Goal: Task Accomplishment & Management: Manage account settings

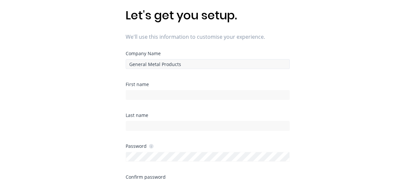
scroll to position [42, 0]
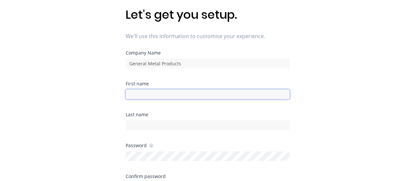
click at [216, 93] on input at bounding box center [208, 94] width 164 height 10
type input "[PERSON_NAME]"
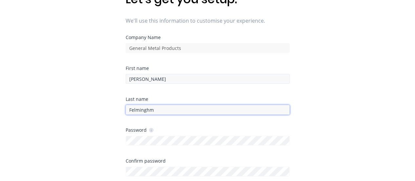
scroll to position [58, 0]
type input "Felmingham"
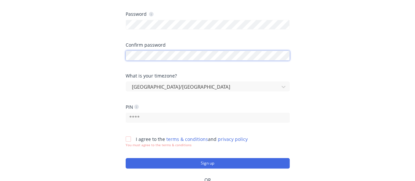
scroll to position [174, 0]
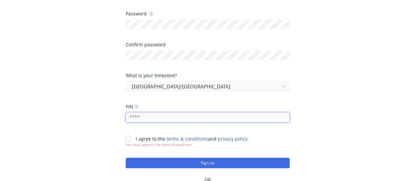
click at [143, 114] on input "text" at bounding box center [208, 117] width 164 height 10
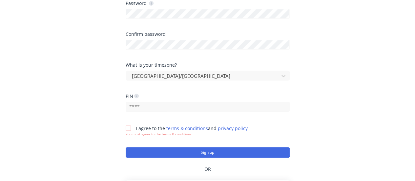
click at [128, 129] on div at bounding box center [128, 127] width 13 height 13
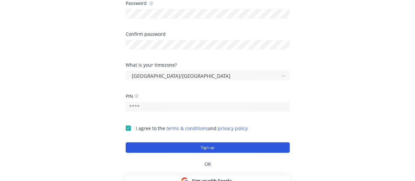
click at [213, 147] on button "Sign up" at bounding box center [208, 147] width 164 height 11
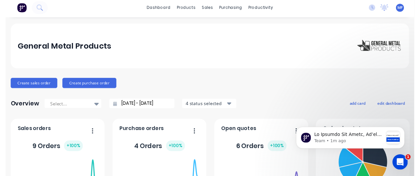
scroll to position [2, 0]
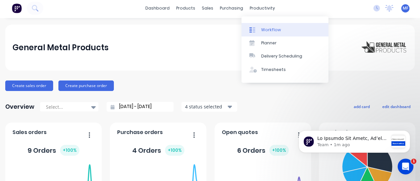
click at [271, 27] on div "Workflow" at bounding box center [271, 30] width 20 height 6
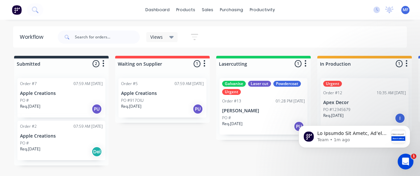
click at [214, 137] on html "dashboard products sales purchasing productivity dashboard products Product Cat…" at bounding box center [210, 68] width 420 height 137
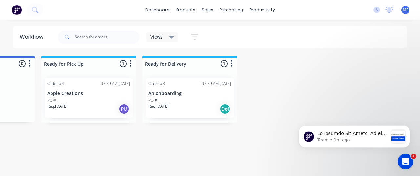
scroll to position [0, 212]
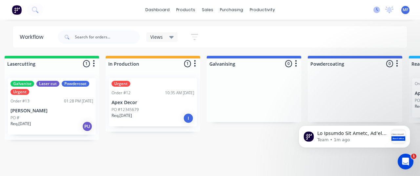
click at [375, 11] on icon at bounding box center [376, 10] width 7 height 7
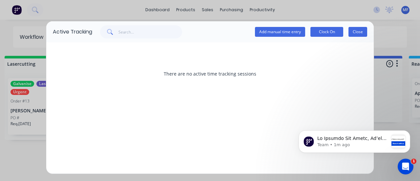
click at [358, 31] on button "Close" at bounding box center [358, 32] width 19 height 10
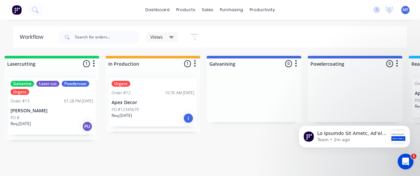
click at [406, 11] on span "MF" at bounding box center [406, 10] width 6 height 6
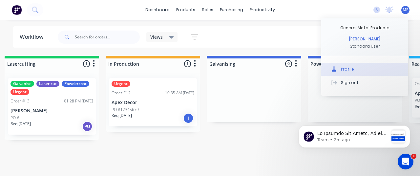
click at [351, 68] on div "Profile" at bounding box center [347, 69] width 13 height 6
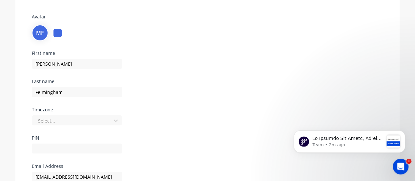
scroll to position [45, 0]
click at [57, 60] on input "[PERSON_NAME]" at bounding box center [77, 63] width 90 height 10
type input "M"
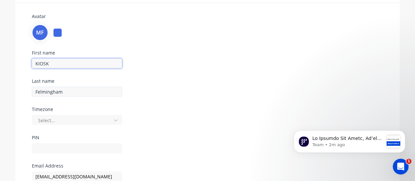
type input "KIOSK"
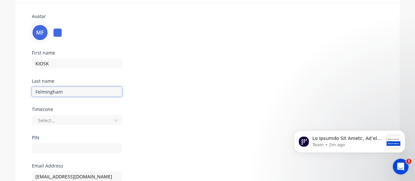
click at [76, 91] on input "Felmingham" at bounding box center [77, 92] width 90 height 10
type input "F"
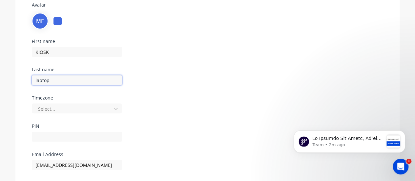
scroll to position [59, 0]
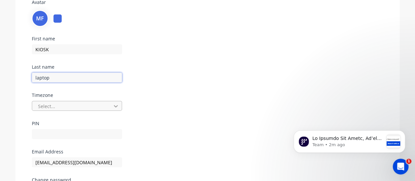
type input "laptop"
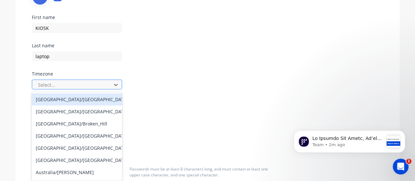
scroll to position [82, 0]
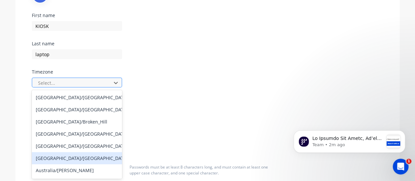
click at [61, 159] on div "[GEOGRAPHIC_DATA]/[GEOGRAPHIC_DATA]" at bounding box center [77, 158] width 90 height 12
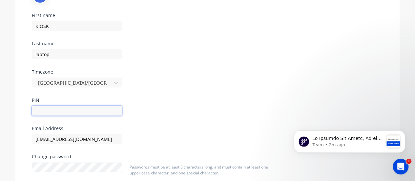
click at [79, 109] on input "text" at bounding box center [77, 111] width 90 height 10
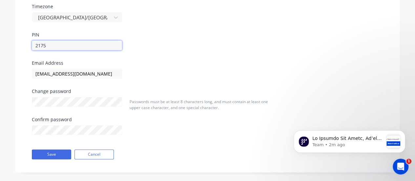
scroll to position [148, 0]
type input "2175"
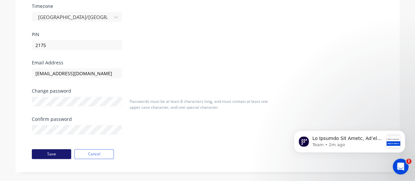
click at [59, 150] on button "Save" at bounding box center [51, 154] width 39 height 10
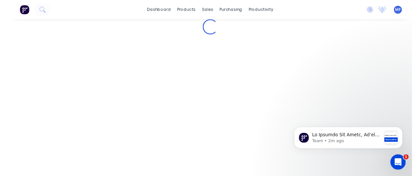
scroll to position [0, 0]
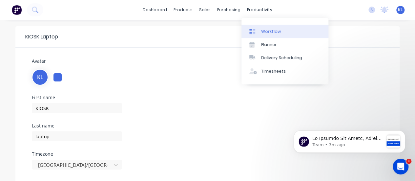
click at [265, 34] on div "Workflow" at bounding box center [271, 32] width 20 height 6
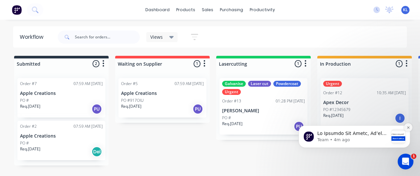
click at [406, 126] on button "Dismiss notification" at bounding box center [408, 127] width 9 height 9
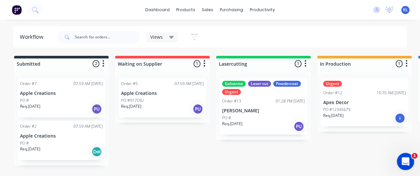
click at [409, 163] on div "Open Intercom Messenger" at bounding box center [405, 161] width 22 height 22
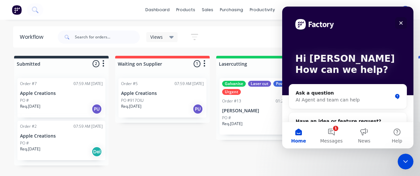
click at [404, 23] on div "Close" at bounding box center [401, 23] width 12 height 12
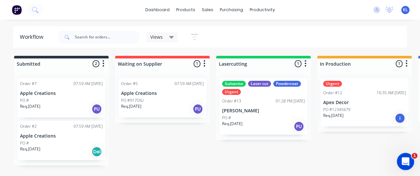
click at [406, 155] on div "Open Intercom Messenger" at bounding box center [405, 161] width 22 height 22
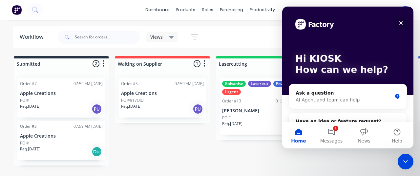
click at [402, 21] on icon "Close" at bounding box center [400, 22] width 5 height 5
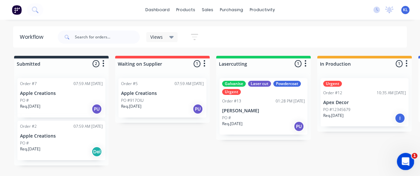
click at [406, 161] on icon "Open Intercom Messenger" at bounding box center [404, 160] width 11 height 11
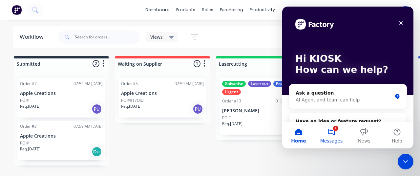
click at [330, 136] on button "1 Messages" at bounding box center [331, 135] width 33 height 26
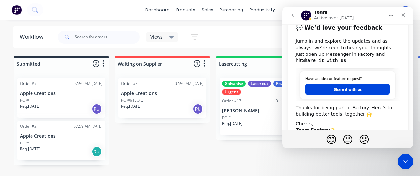
scroll to position [308, 0]
click at [393, 15] on icon "Home" at bounding box center [391, 15] width 4 height 1
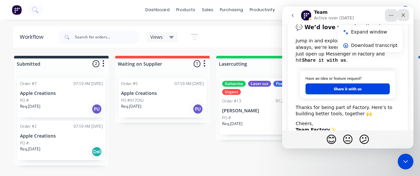
click at [404, 17] on icon "Close" at bounding box center [403, 14] width 5 height 5
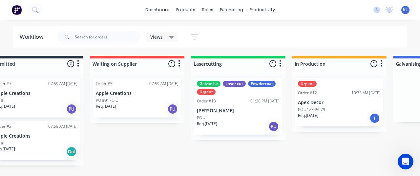
scroll to position [0, 0]
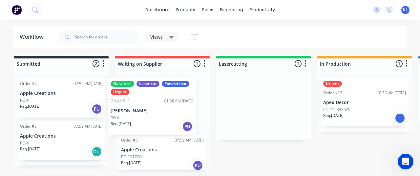
drag, startPoint x: 233, startPoint y: 99, endPoint x: 112, endPoint y: 100, distance: 120.8
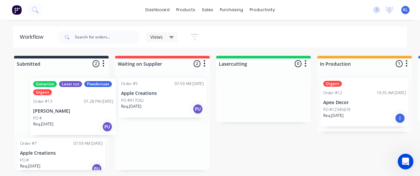
drag, startPoint x: 129, startPoint y: 101, endPoint x: 57, endPoint y: 100, distance: 71.2
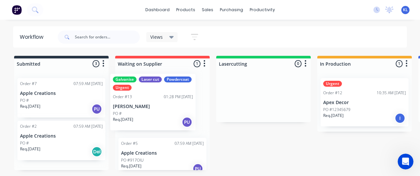
drag, startPoint x: 57, startPoint y: 112, endPoint x: 152, endPoint y: 108, distance: 94.9
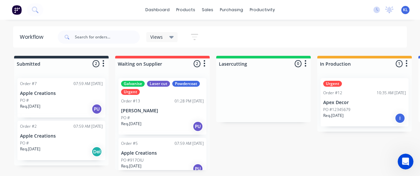
scroll to position [7, 0]
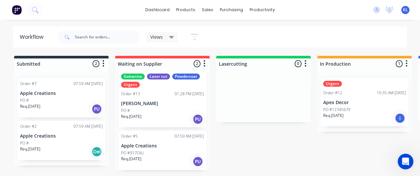
click at [162, 95] on div "Order #13 01:28 PM 14/10/25" at bounding box center [162, 94] width 83 height 6
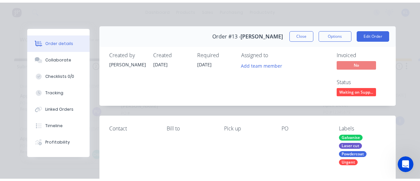
scroll to position [0, 0]
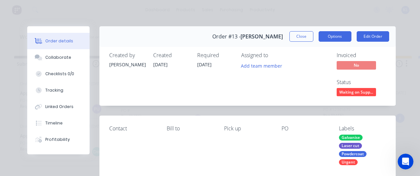
click at [339, 36] on button "Options" at bounding box center [335, 36] width 33 height 11
click at [396, 25] on div "Order details Collaborate Checklists 0/0 Tracking Linked Orders Timeline Profit…" at bounding box center [210, 88] width 420 height 176
click at [369, 36] on button "Edit Order" at bounding box center [373, 36] width 32 height 11
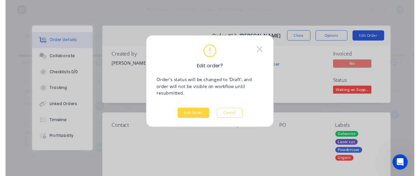
scroll to position [303, 0]
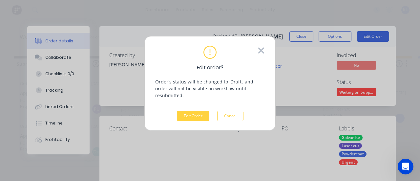
click at [262, 51] on icon at bounding box center [261, 51] width 6 height 6
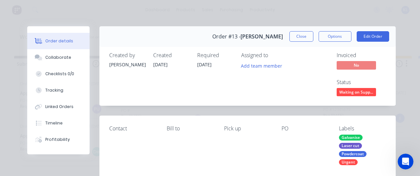
scroll to position [308, 0]
click at [303, 37] on button "Close" at bounding box center [301, 36] width 24 height 11
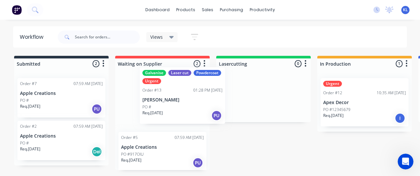
scroll to position [5, 0]
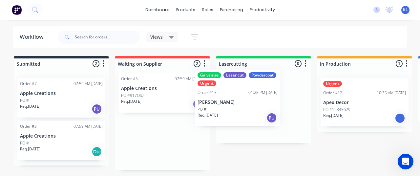
drag, startPoint x: 181, startPoint y: 94, endPoint x: 264, endPoint y: 92, distance: 82.7
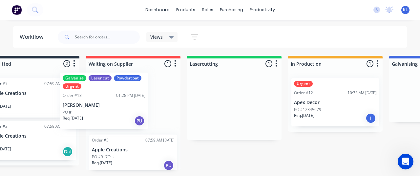
scroll to position [0, 28]
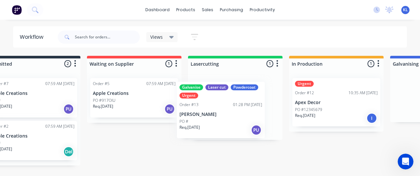
drag, startPoint x: 263, startPoint y: 107, endPoint x: 227, endPoint y: 110, distance: 35.9
click at [227, 110] on div "Galvanise Laser cut Powdercoat Urgent Order #13 01:28 PM 14/10/25 Brendan Buist…" at bounding box center [235, 106] width 95 height 67
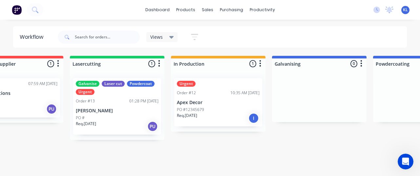
scroll to position [0, 147]
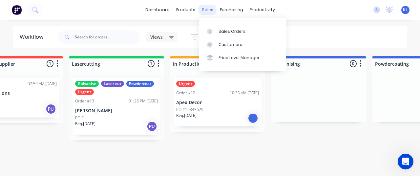
click at [208, 8] on div "sales" at bounding box center [208, 10] width 18 height 10
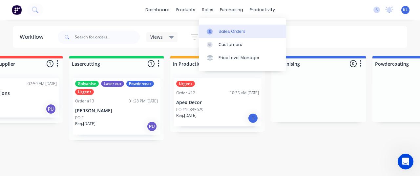
click at [226, 32] on div "Sales Orders" at bounding box center [232, 32] width 27 height 6
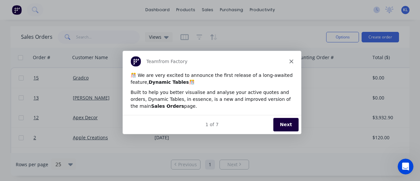
click at [291, 62] on icon "Close" at bounding box center [291, 61] width 4 height 4
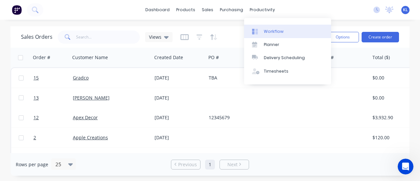
click at [264, 27] on link "Workflow" at bounding box center [287, 31] width 87 height 13
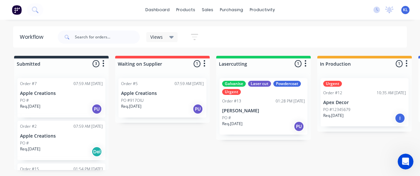
scroll to position [308, 0]
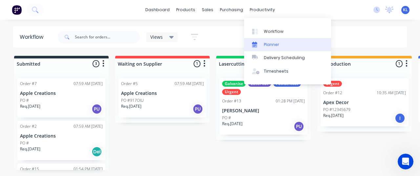
click at [259, 43] on div at bounding box center [257, 45] width 10 height 6
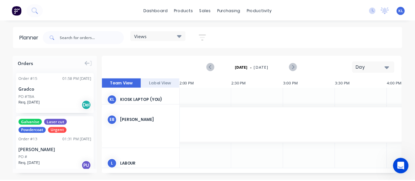
scroll to position [0, 1471]
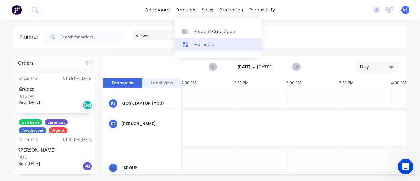
click at [189, 42] on div at bounding box center [187, 45] width 10 height 6
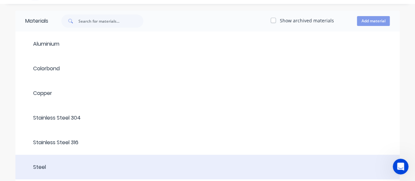
scroll to position [15, 0]
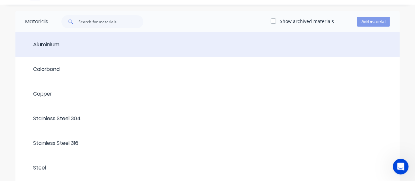
click at [107, 37] on header "Aluminium" at bounding box center [207, 44] width 384 height 21
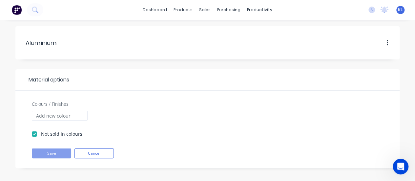
scroll to position [3, 0]
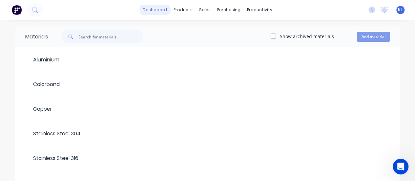
click at [165, 9] on link "dashboard" at bounding box center [154, 10] width 31 height 10
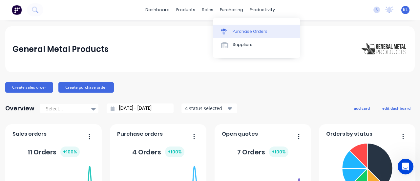
click at [226, 32] on icon at bounding box center [224, 32] width 6 height 6
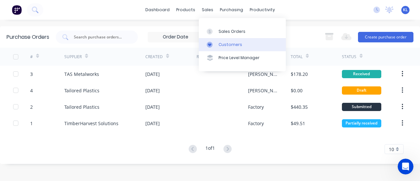
click at [221, 44] on div "Customers" at bounding box center [231, 45] width 24 height 6
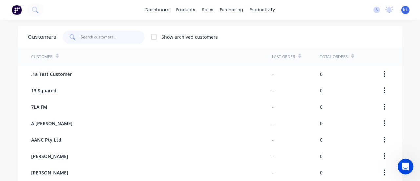
click at [117, 35] on input "text" at bounding box center [113, 37] width 64 height 13
click at [159, 9] on link "dashboard" at bounding box center [157, 10] width 31 height 10
